Goal: Task Accomplishment & Management: Use online tool/utility

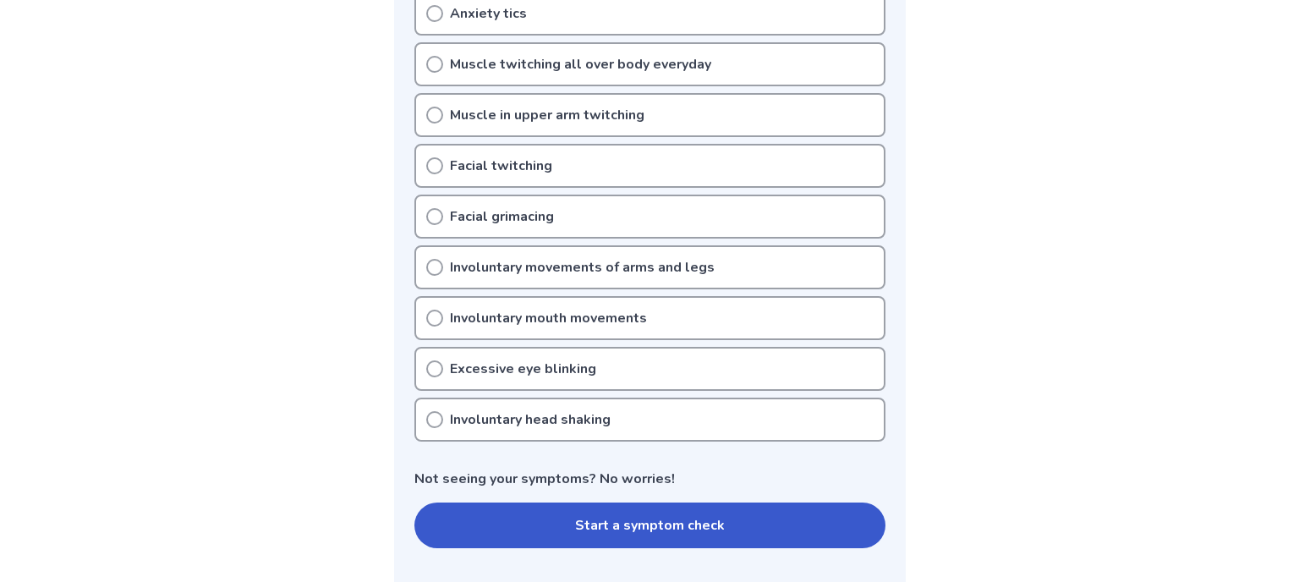
scroll to position [549, 0]
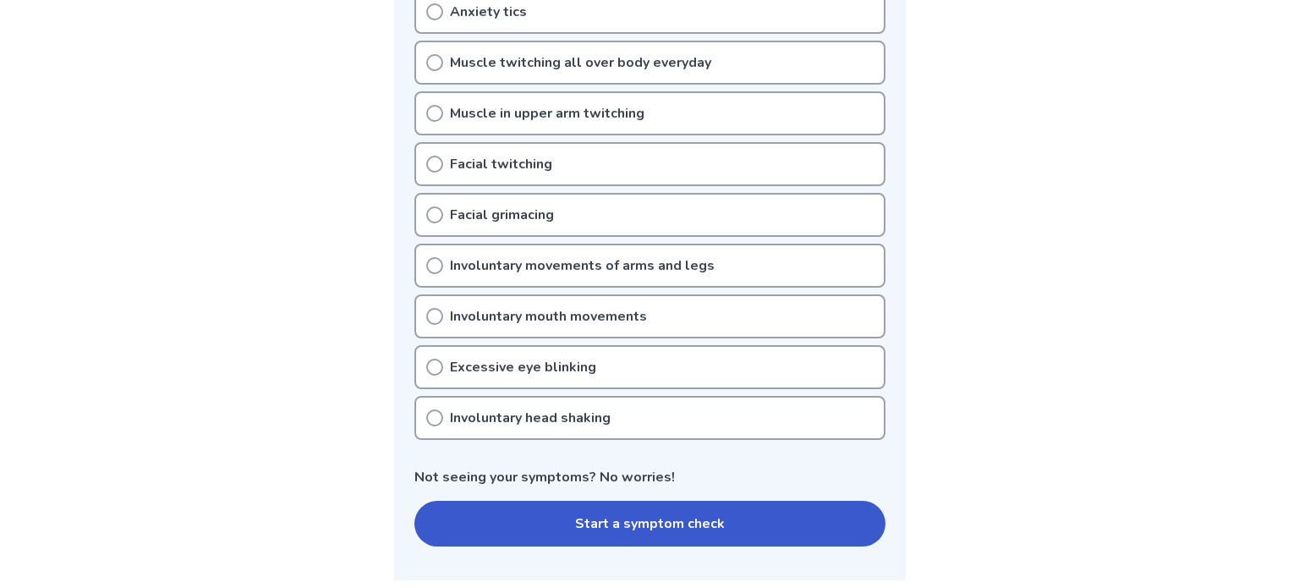
click at [473, 306] on p "Involuntary mouth movements" at bounding box center [548, 316] width 197 height 20
click at [491, 357] on p "Excessive eye blinking" at bounding box center [523, 367] width 146 height 20
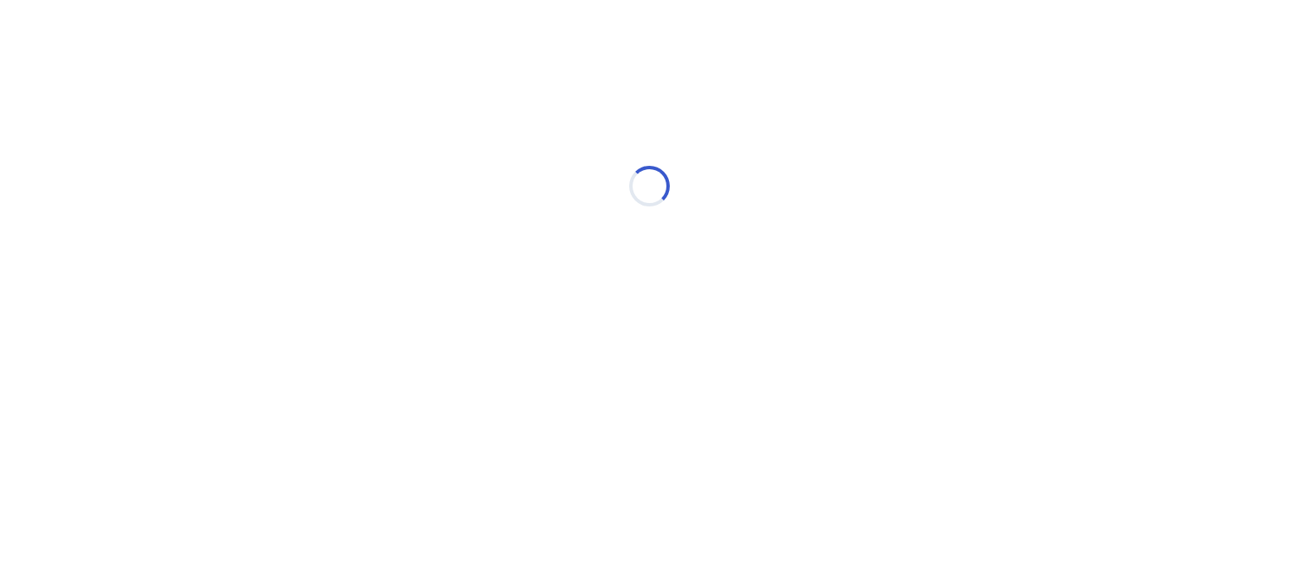
click at [455, 355] on html "Loading..." at bounding box center [649, 177] width 1299 height 355
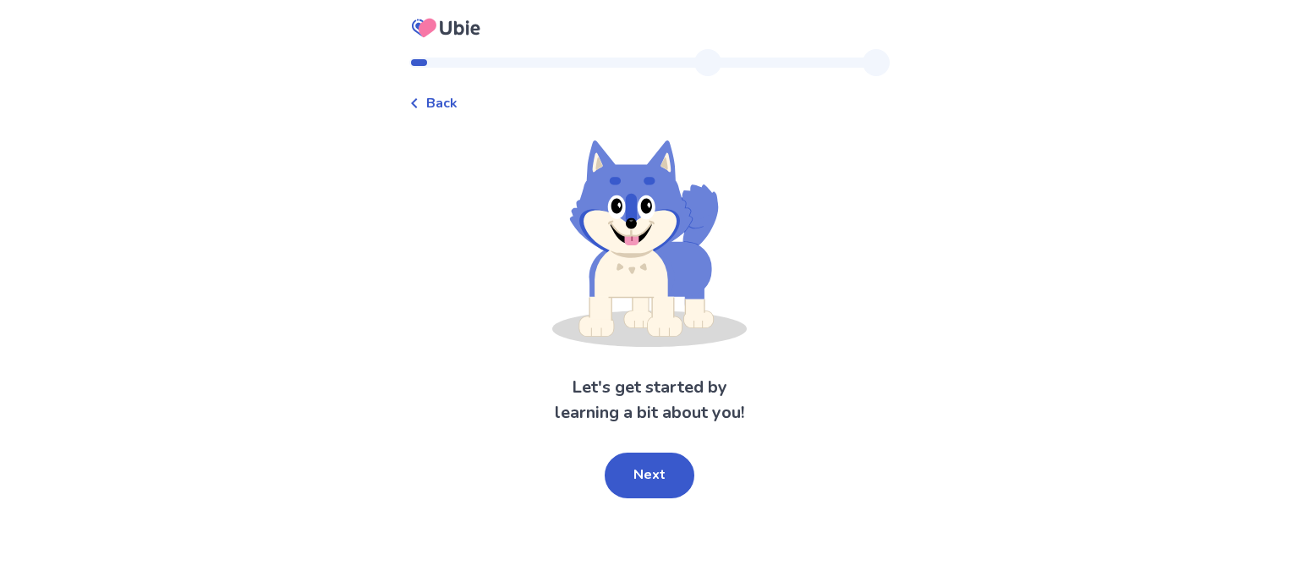
click at [436, 103] on span "Back" at bounding box center [441, 103] width 31 height 20
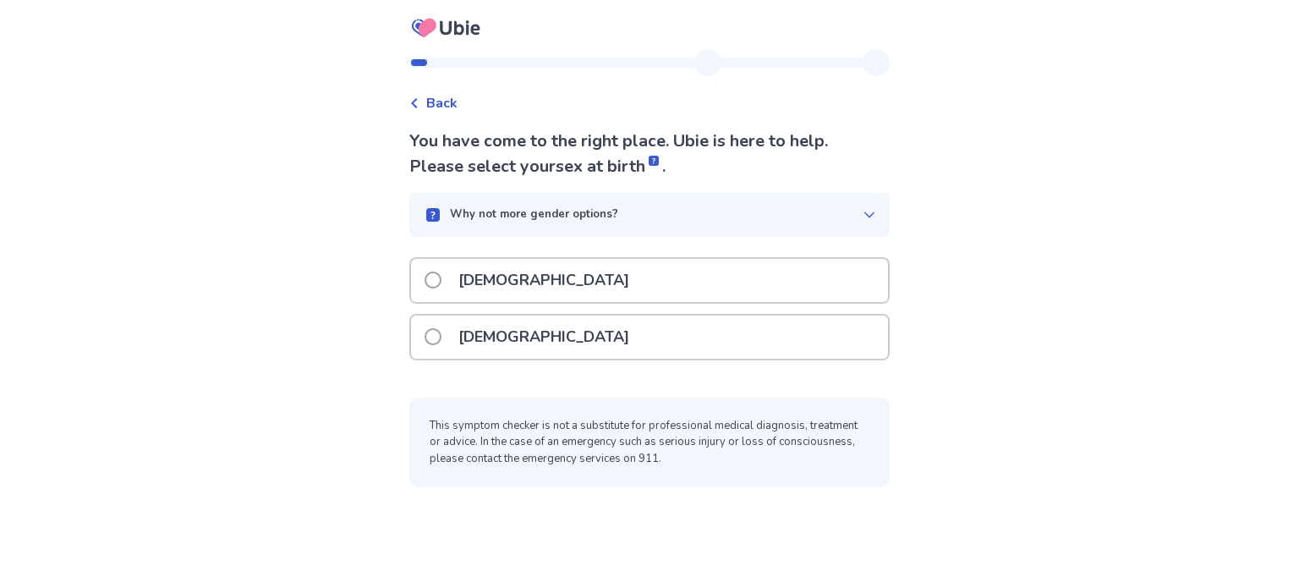
click at [688, 328] on div "Female" at bounding box center [649, 336] width 477 height 43
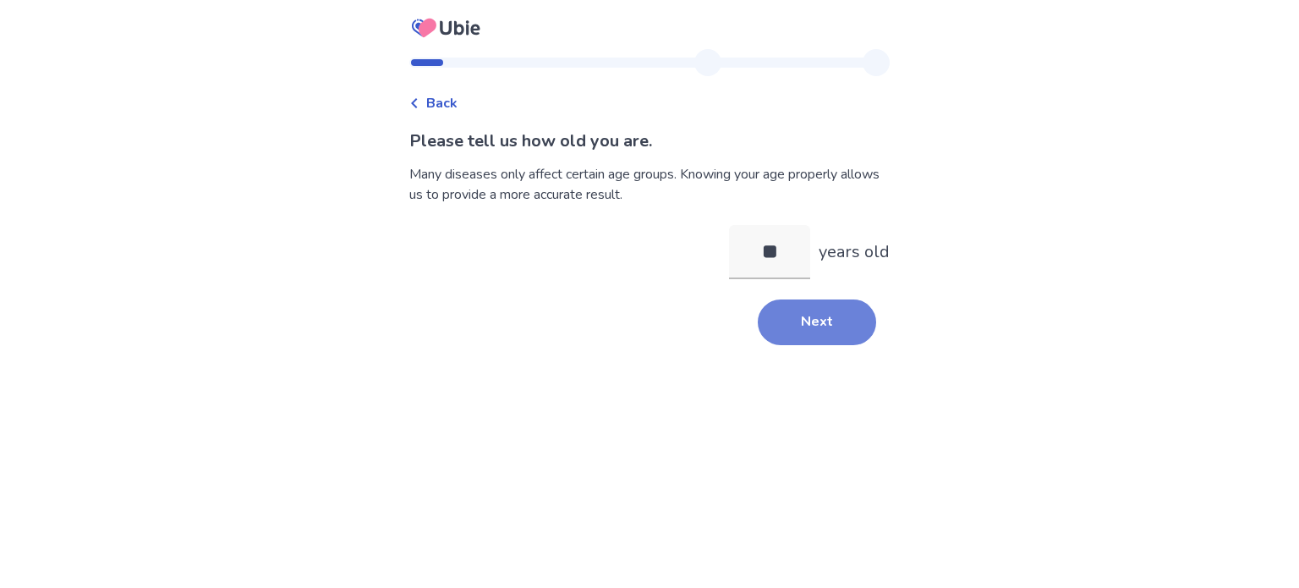
click at [782, 325] on button "Next" at bounding box center [817, 322] width 118 height 46
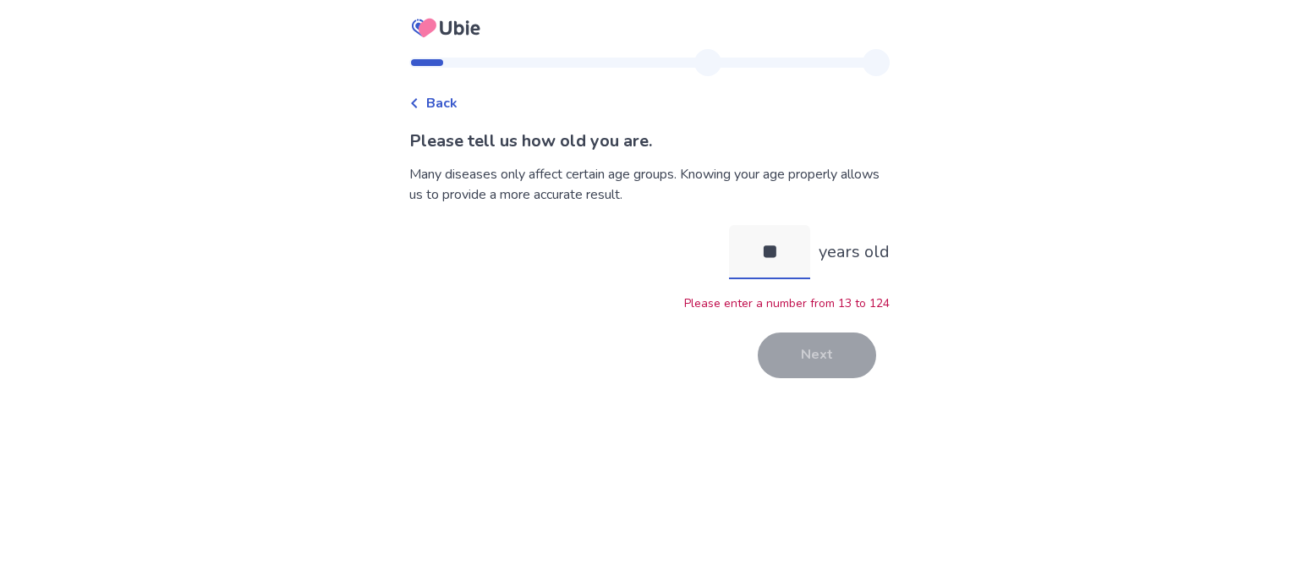
click at [773, 253] on input "**" at bounding box center [769, 252] width 81 height 54
type input "**"
click at [820, 363] on button "Next" at bounding box center [817, 355] width 118 height 46
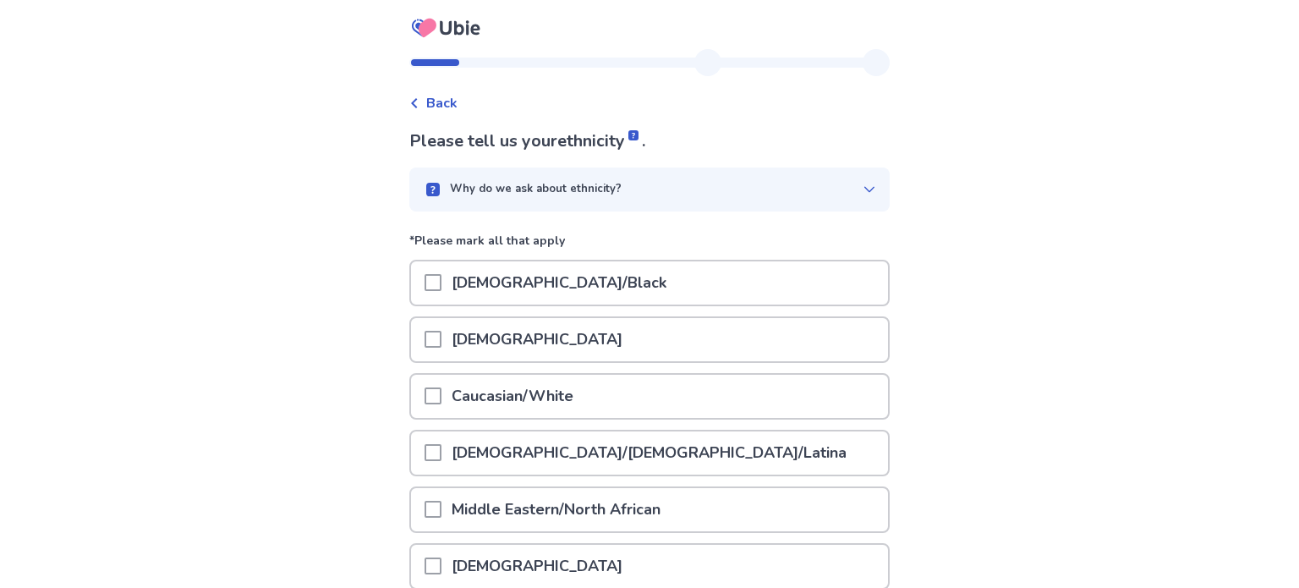
click at [863, 186] on icon at bounding box center [870, 190] width 14 height 14
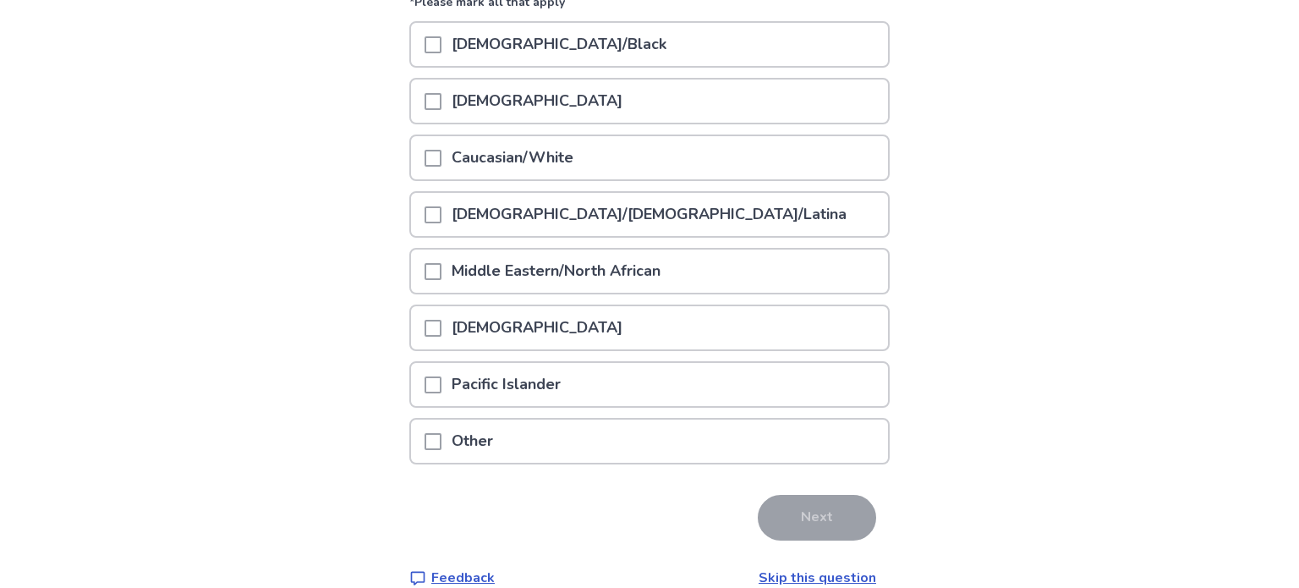
scroll to position [319, 0]
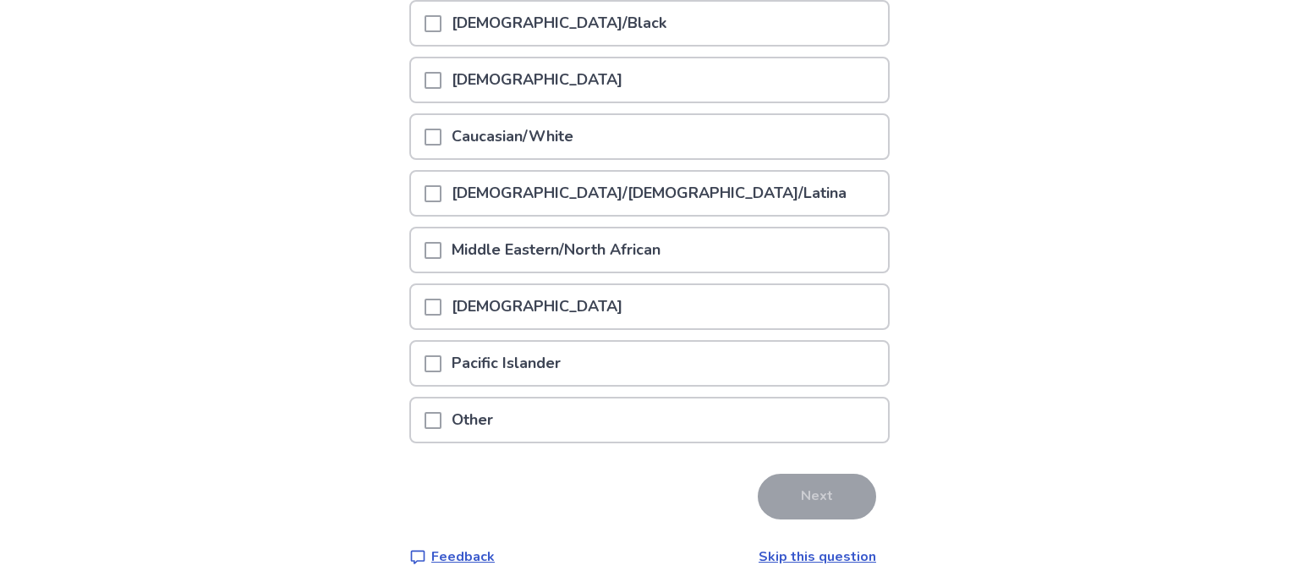
click at [551, 137] on p "Caucasian/White" at bounding box center [513, 136] width 142 height 43
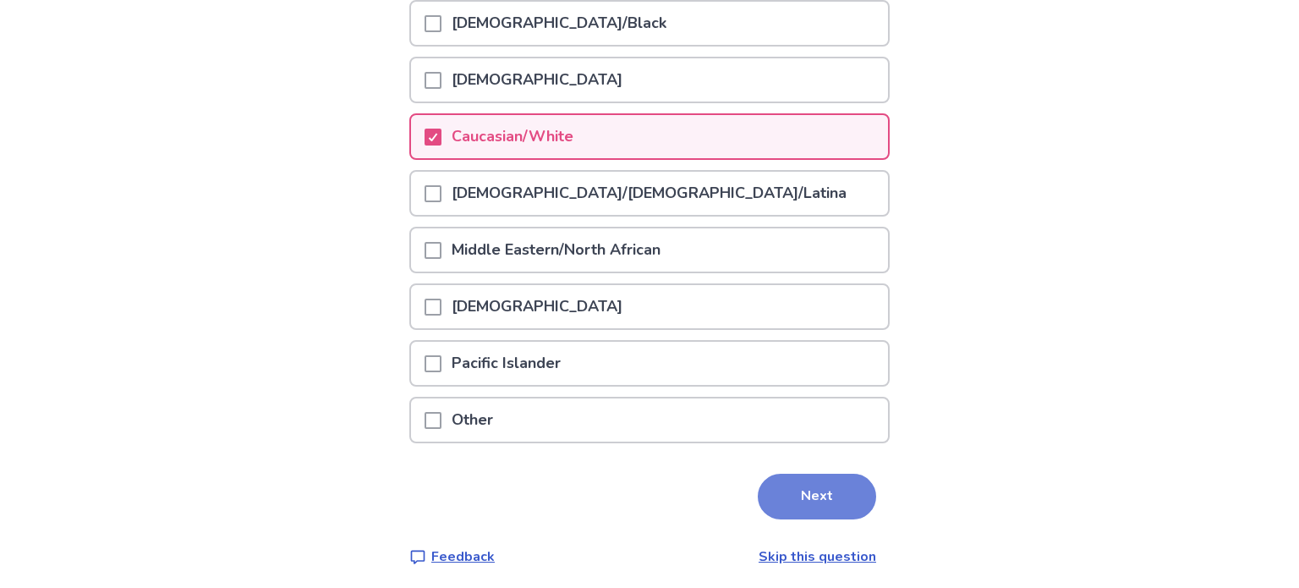
click at [765, 484] on button "Next" at bounding box center [817, 497] width 118 height 46
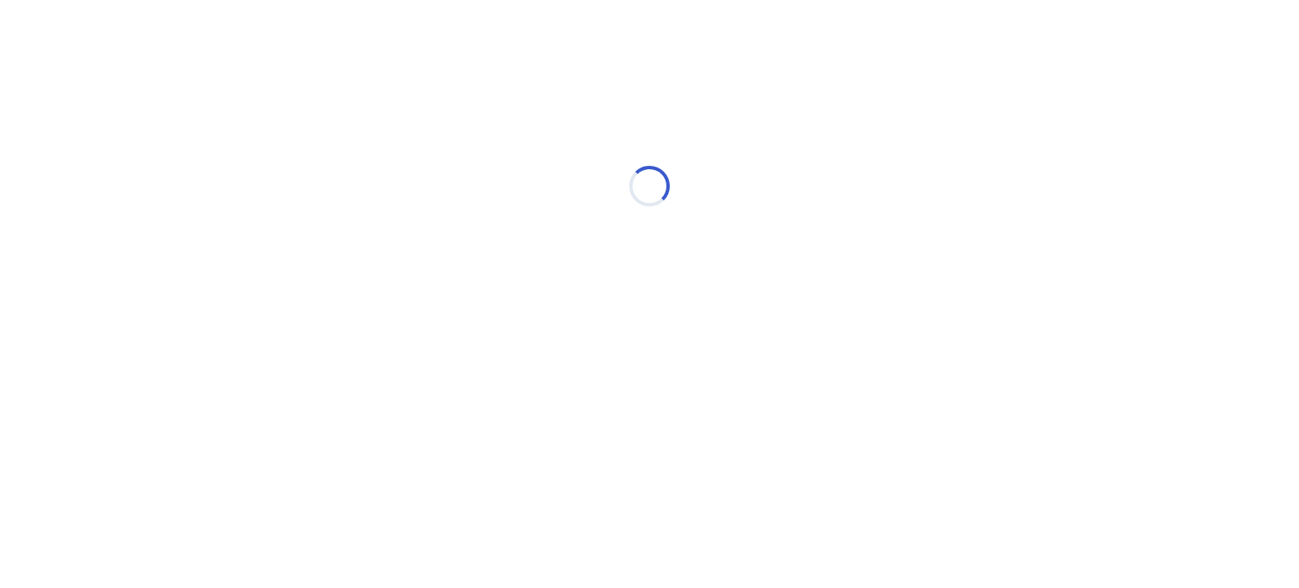
scroll to position [0, 0]
